Goal: Transaction & Acquisition: Purchase product/service

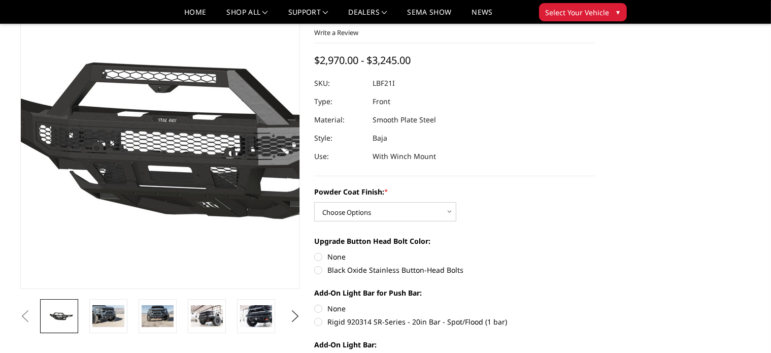
scroll to position [73, 0]
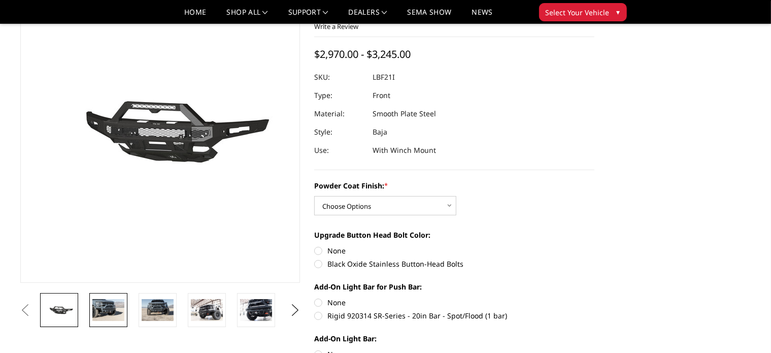
click at [108, 312] on img at bounding box center [108, 309] width 32 height 21
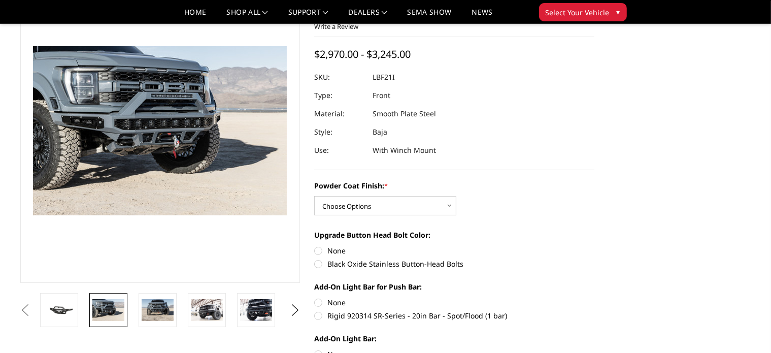
scroll to position [48, 0]
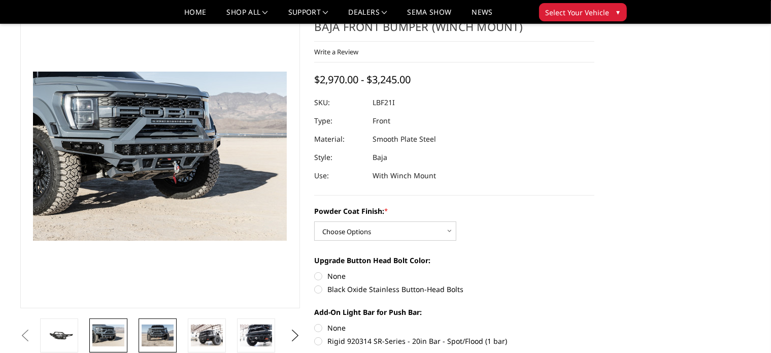
click at [157, 328] on img at bounding box center [158, 334] width 32 height 21
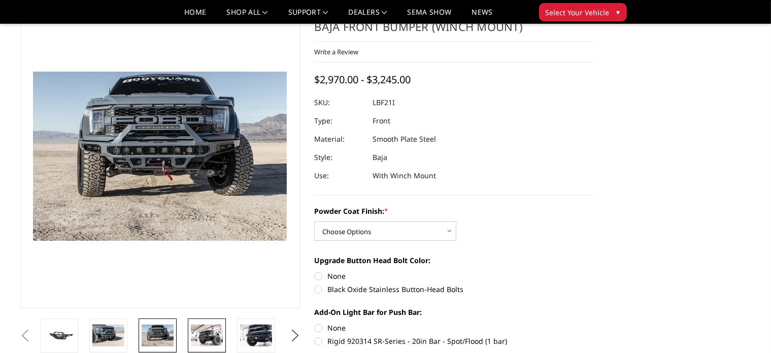
click at [205, 332] on img at bounding box center [207, 334] width 32 height 21
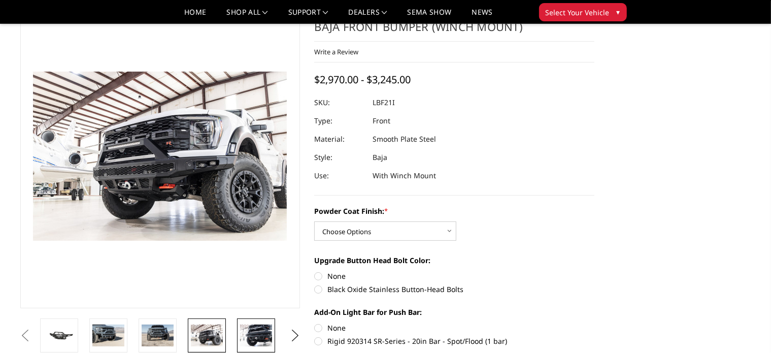
click at [244, 336] on img at bounding box center [256, 334] width 32 height 21
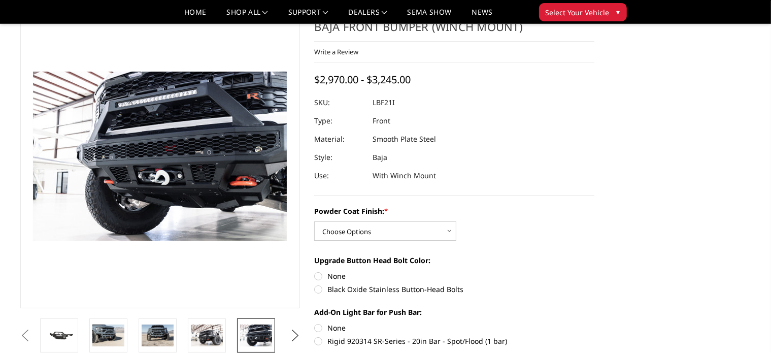
click at [294, 336] on button "Next" at bounding box center [294, 335] width 15 height 15
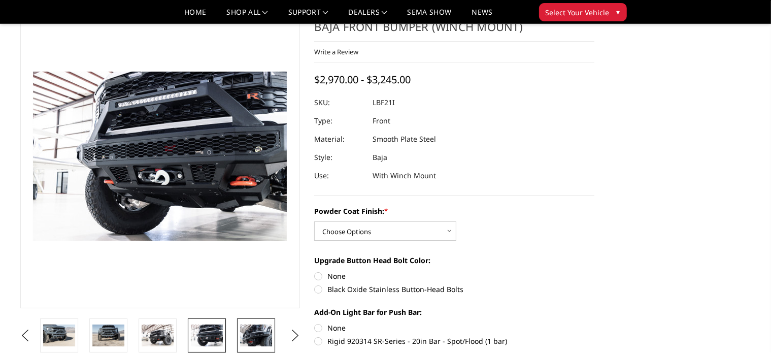
click at [246, 340] on img at bounding box center [256, 334] width 32 height 21
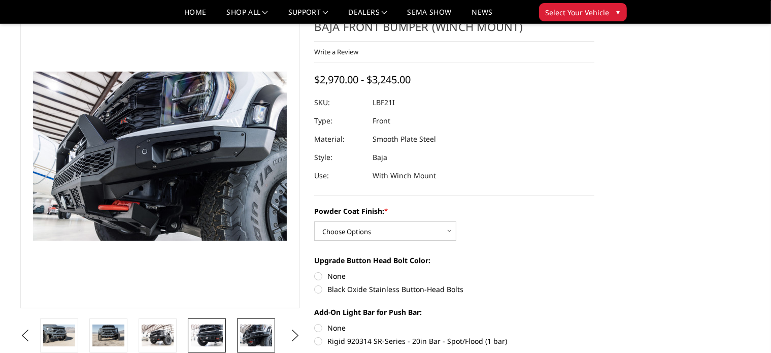
click at [200, 337] on img at bounding box center [207, 334] width 32 height 21
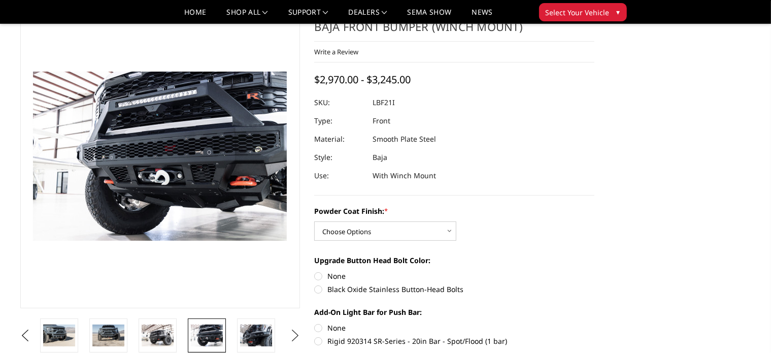
click at [294, 335] on button "Next" at bounding box center [294, 335] width 15 height 15
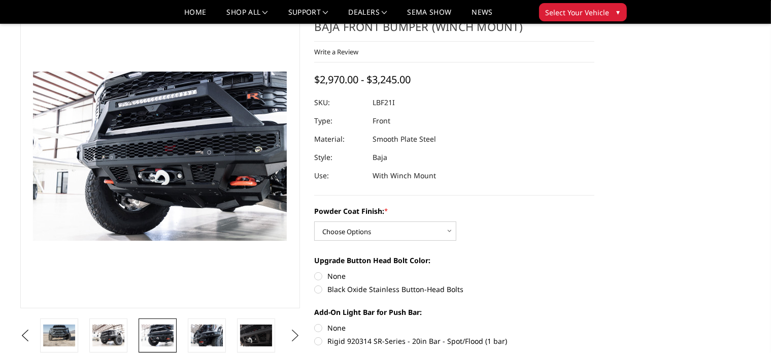
click at [294, 335] on button "Next" at bounding box center [294, 335] width 15 height 15
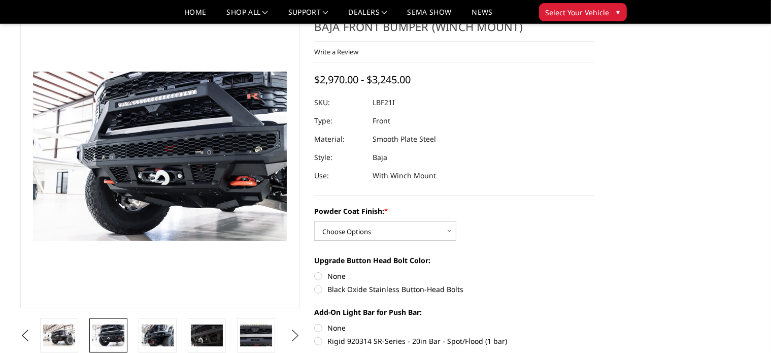
click at [294, 335] on button "Next" at bounding box center [294, 335] width 15 height 15
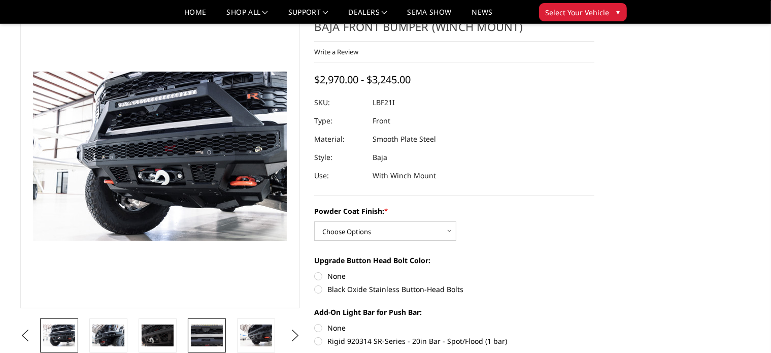
click at [209, 336] on img at bounding box center [207, 334] width 32 height 21
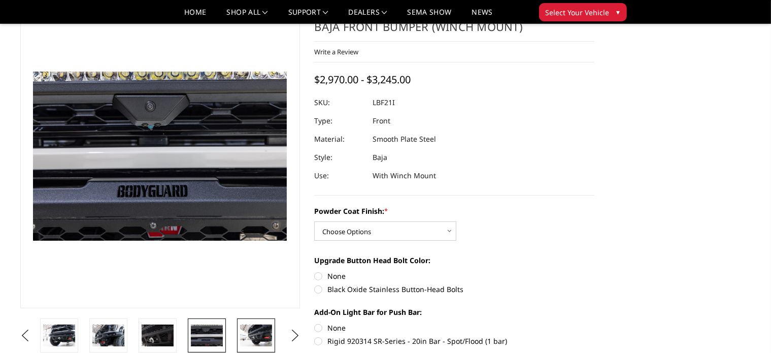
click at [254, 334] on img at bounding box center [256, 334] width 32 height 21
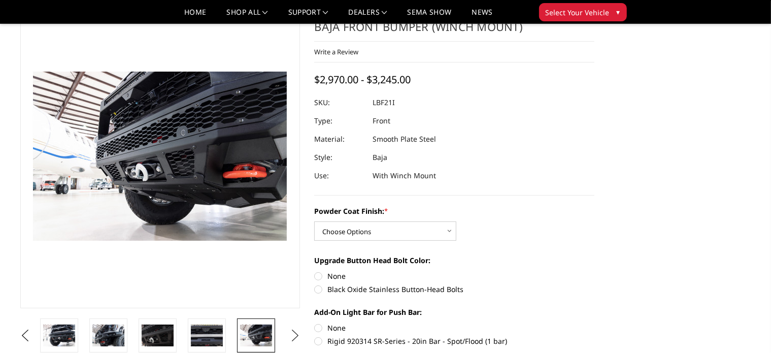
click at [295, 337] on button "Next" at bounding box center [294, 335] width 15 height 15
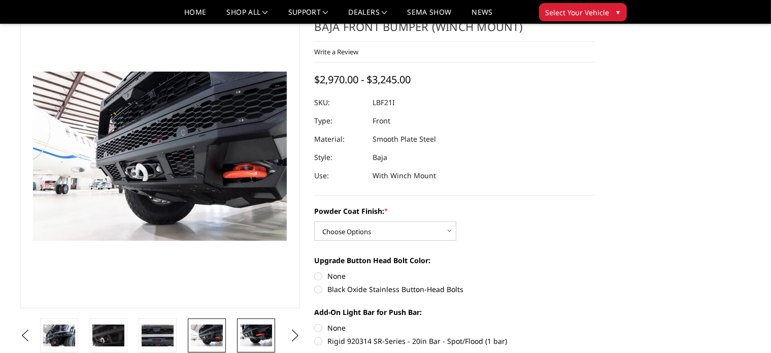
click at [249, 343] on img at bounding box center [256, 334] width 32 height 21
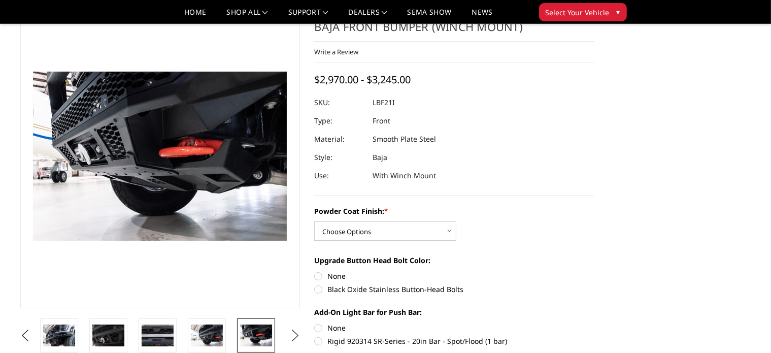
click at [297, 332] on button "Next" at bounding box center [294, 335] width 15 height 15
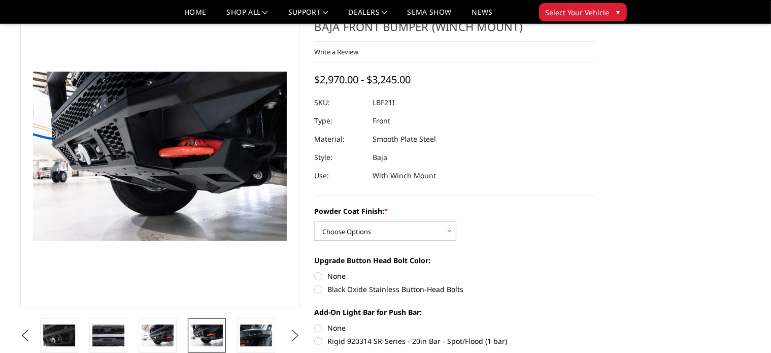
click at [297, 332] on button "Next" at bounding box center [294, 335] width 15 height 15
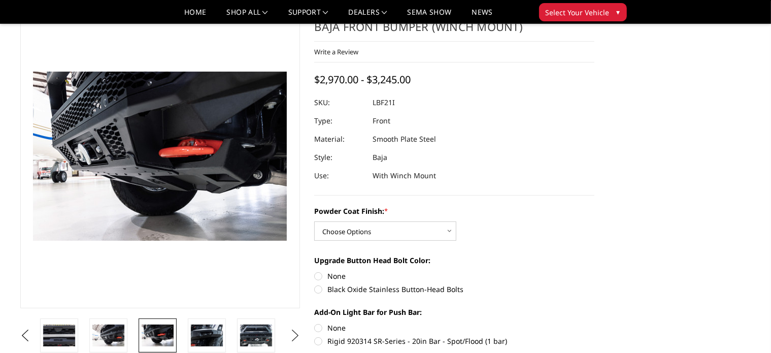
click at [297, 332] on button "Next" at bounding box center [294, 335] width 15 height 15
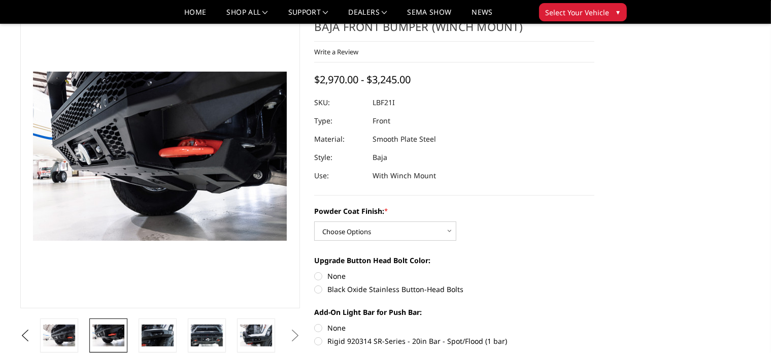
click at [294, 333] on button "Next" at bounding box center [294, 335] width 15 height 15
click at [259, 337] on img at bounding box center [256, 334] width 32 height 21
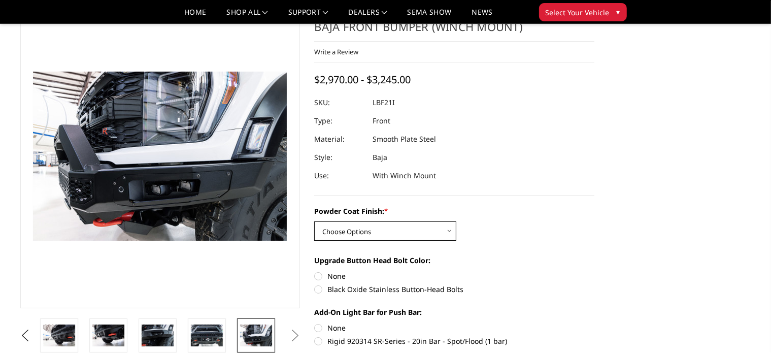
click at [441, 237] on select "Choose Options Bare Metal Texture Black Powder Coat" at bounding box center [385, 230] width 142 height 19
select select "2766"
click at [314, 221] on select "Choose Options Bare Metal Texture Black Powder Coat" at bounding box center [385, 230] width 142 height 19
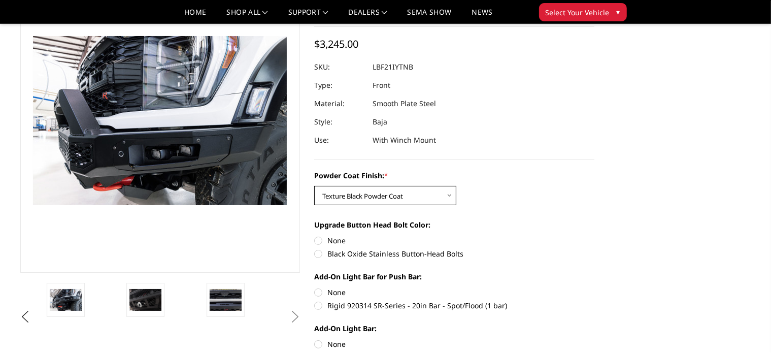
scroll to position [95, 0]
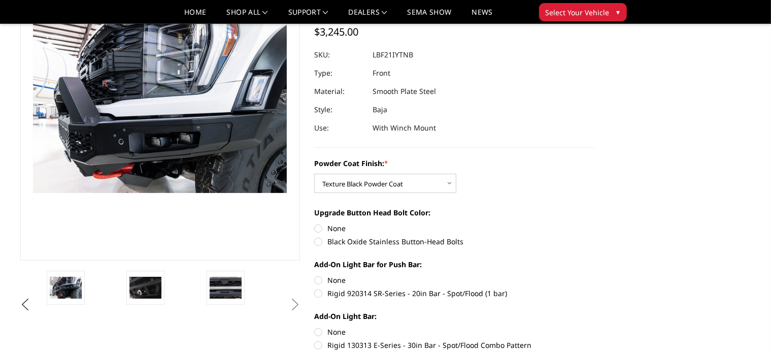
click at [318, 242] on label "Black Oxide Stainless Button-Head Bolts" at bounding box center [454, 241] width 280 height 11
click at [594, 223] on input "Black Oxide Stainless Button-Head Bolts" at bounding box center [594, 223] width 1 height 1
radio input "true"
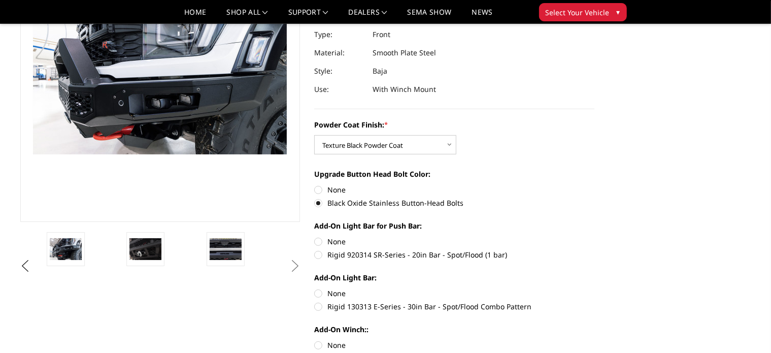
scroll to position [162, 0]
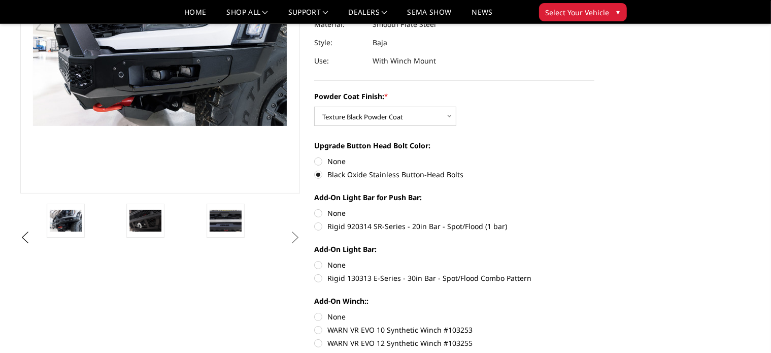
click at [318, 228] on label "Rigid 920314 SR-Series - 20in Bar - Spot/Flood (1 bar)" at bounding box center [454, 226] width 280 height 11
click at [594, 208] on input "Rigid 920314 SR-Series - 20in Bar - Spot/Flood (1 bar)" at bounding box center [594, 208] width 1 height 1
radio input "true"
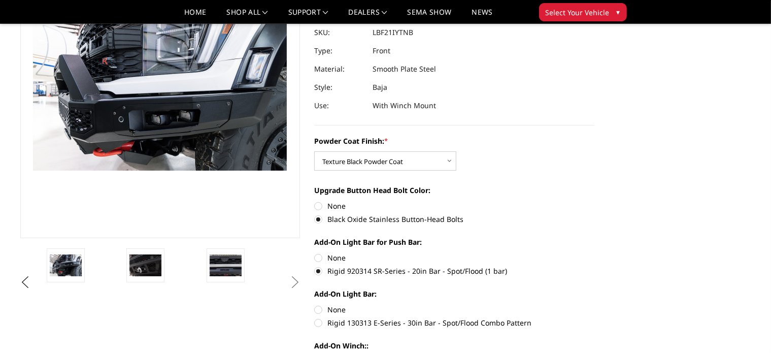
scroll to position [171, 0]
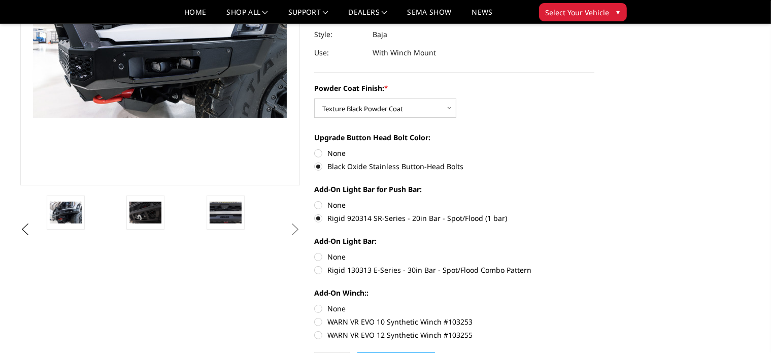
click at [319, 268] on label "Rigid 130313 E-Series - 30in Bar - Spot/Flood Combo Pattern" at bounding box center [454, 269] width 280 height 11
click at [594, 252] on input "Rigid 130313 E-Series - 30in Bar - Spot/Flood Combo Pattern" at bounding box center [594, 251] width 1 height 1
radio input "true"
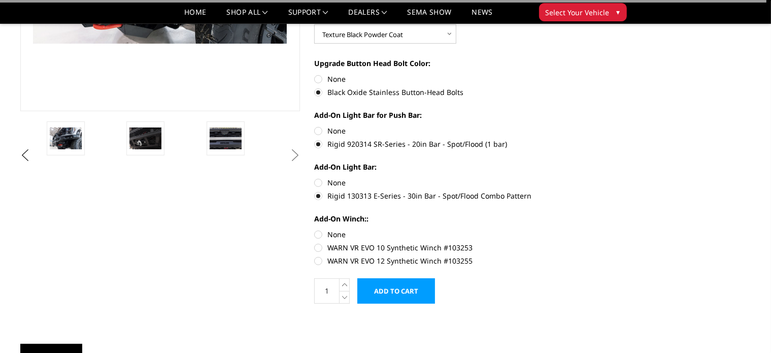
scroll to position [245, 0]
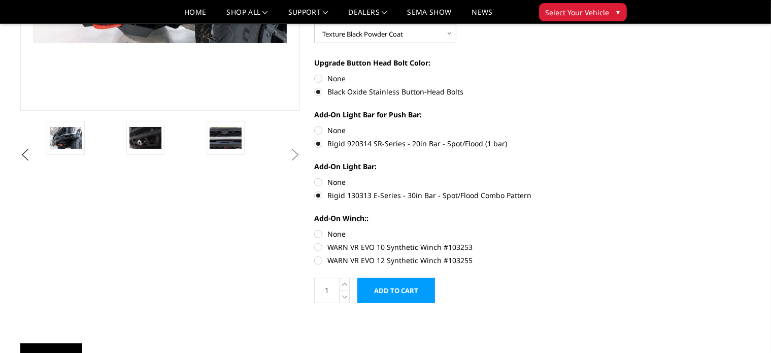
click at [321, 260] on label "WARN VR EVO 12 Synthetic Winch #103255" at bounding box center [454, 260] width 280 height 11
click at [594, 242] on input "WARN VR EVO 12 Synthetic Winch #103255" at bounding box center [594, 242] width 1 height 1
radio input "true"
click at [406, 288] on input "Add to Cart" at bounding box center [396, 290] width 78 height 25
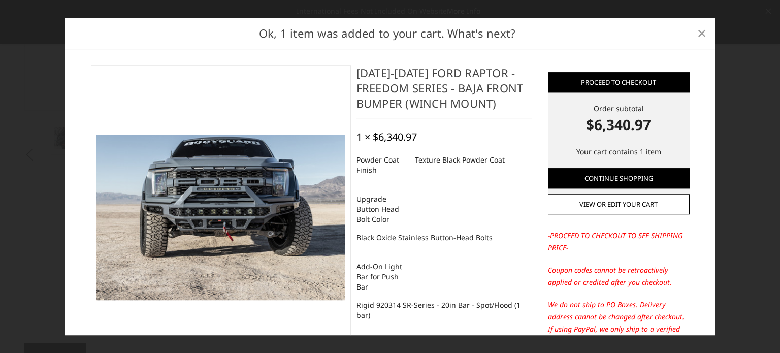
click at [697, 33] on span "×" at bounding box center [701, 33] width 9 height 22
